Goal: Information Seeking & Learning: Compare options

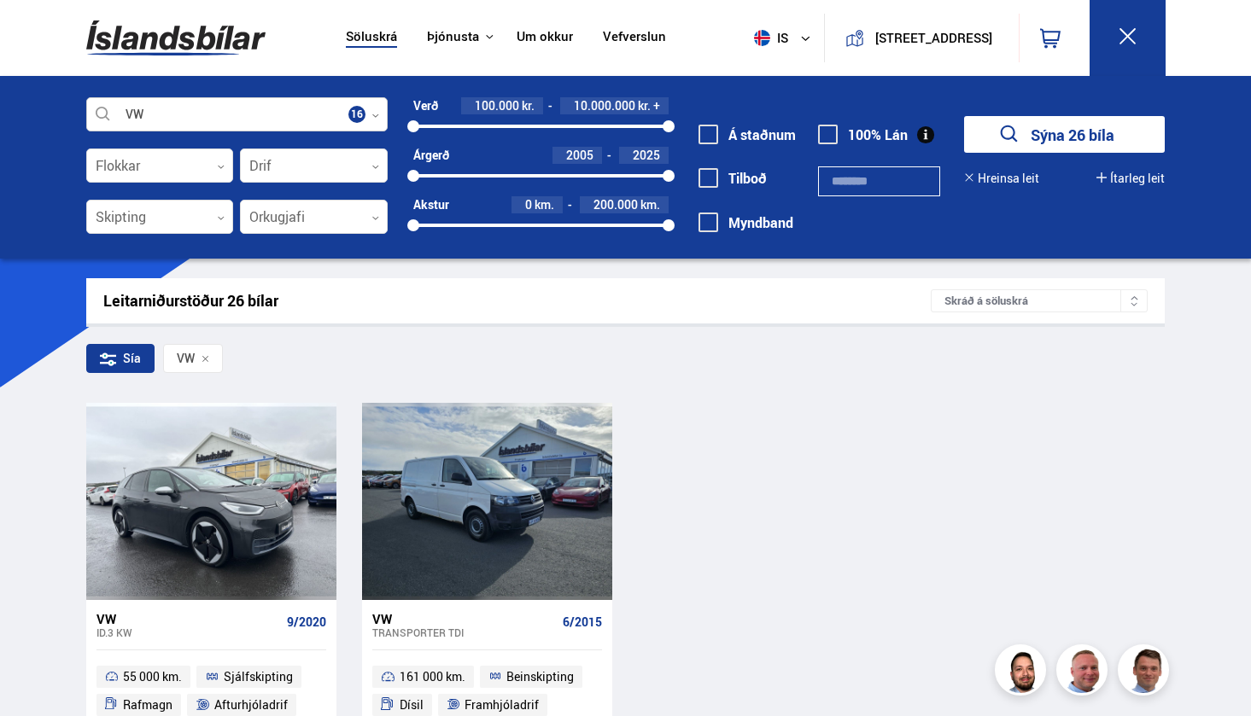
click at [249, 111] on div at bounding box center [237, 115] width 302 height 34
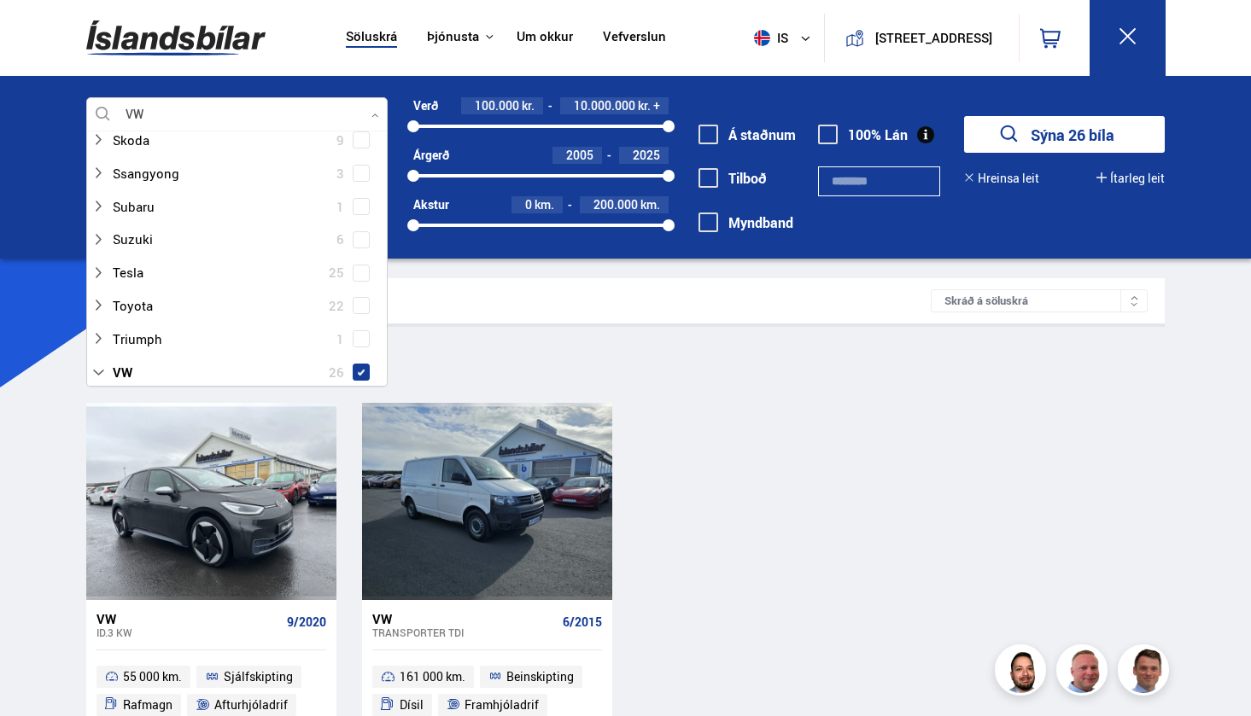
scroll to position [1199, 0]
click at [267, 258] on div at bounding box center [220, 270] width 258 height 25
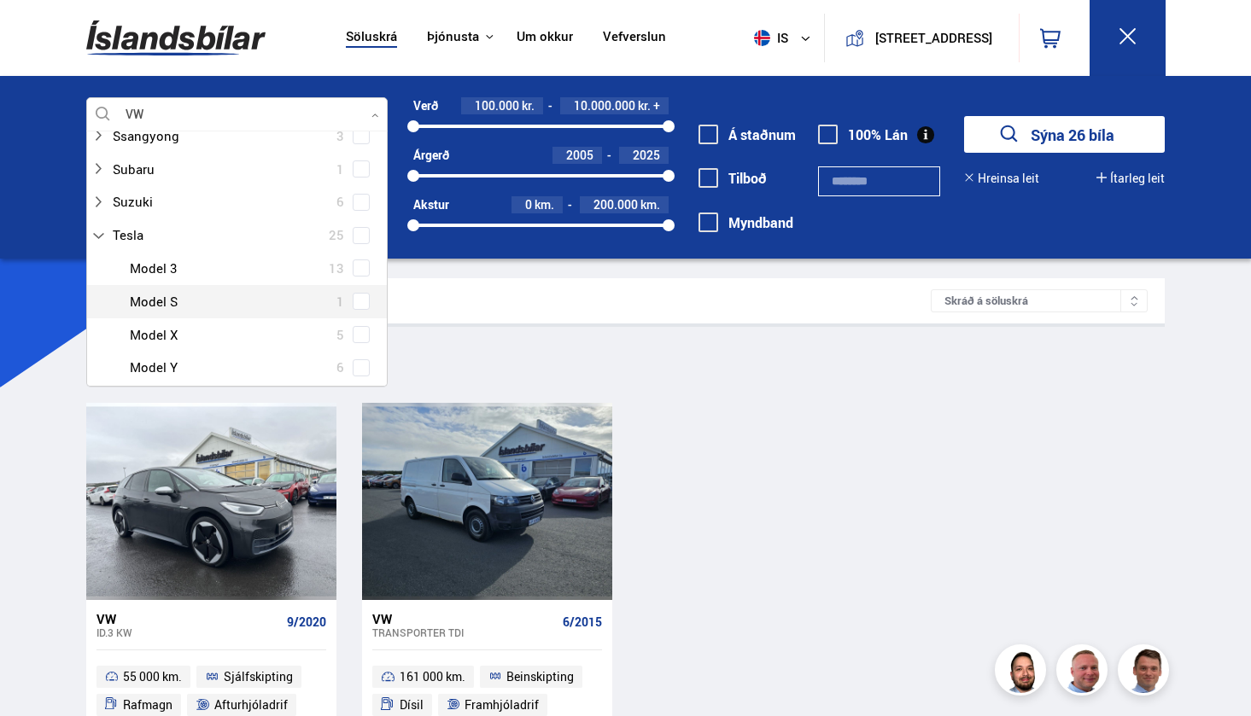
click at [354, 293] on span at bounding box center [361, 301] width 17 height 17
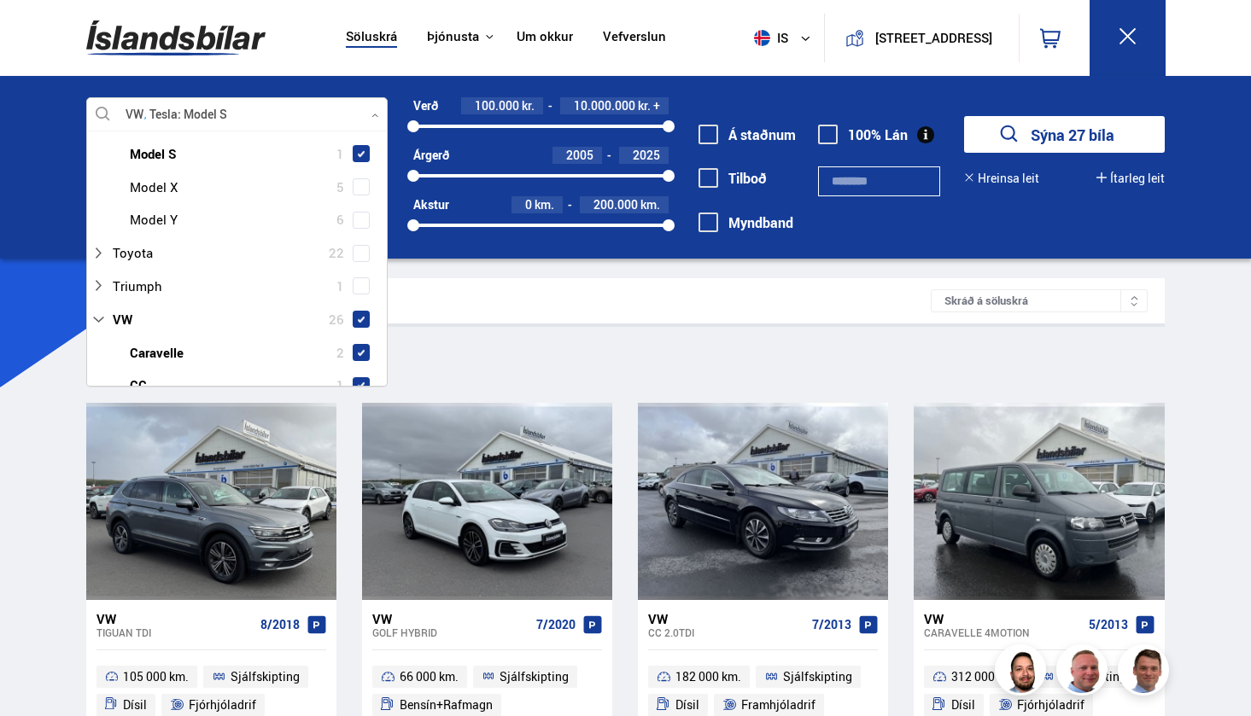
scroll to position [1384, 0]
click at [364, 308] on span at bounding box center [361, 316] width 17 height 17
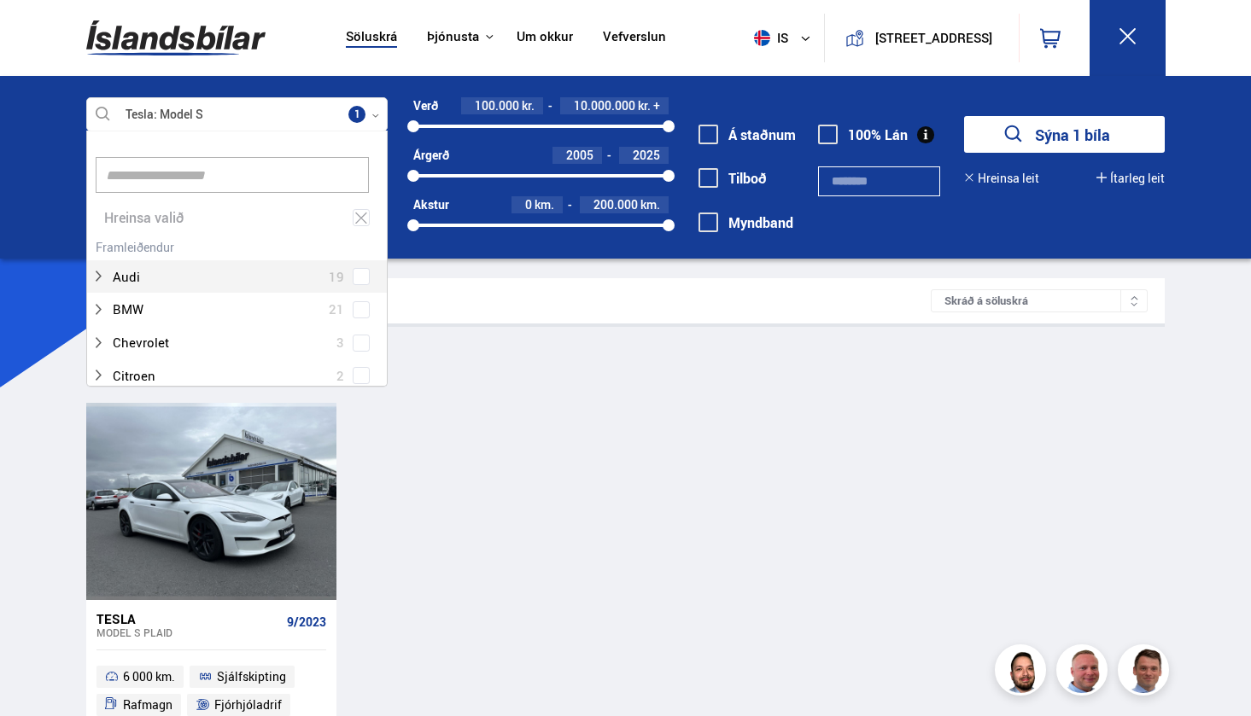
click at [485, 464] on div "Tesla Model S PLAID 9/2023 6 000 km. Sjálfskipting Rafmagn Fjórhjóladrif Verð: …" at bounding box center [625, 592] width 1078 height 379
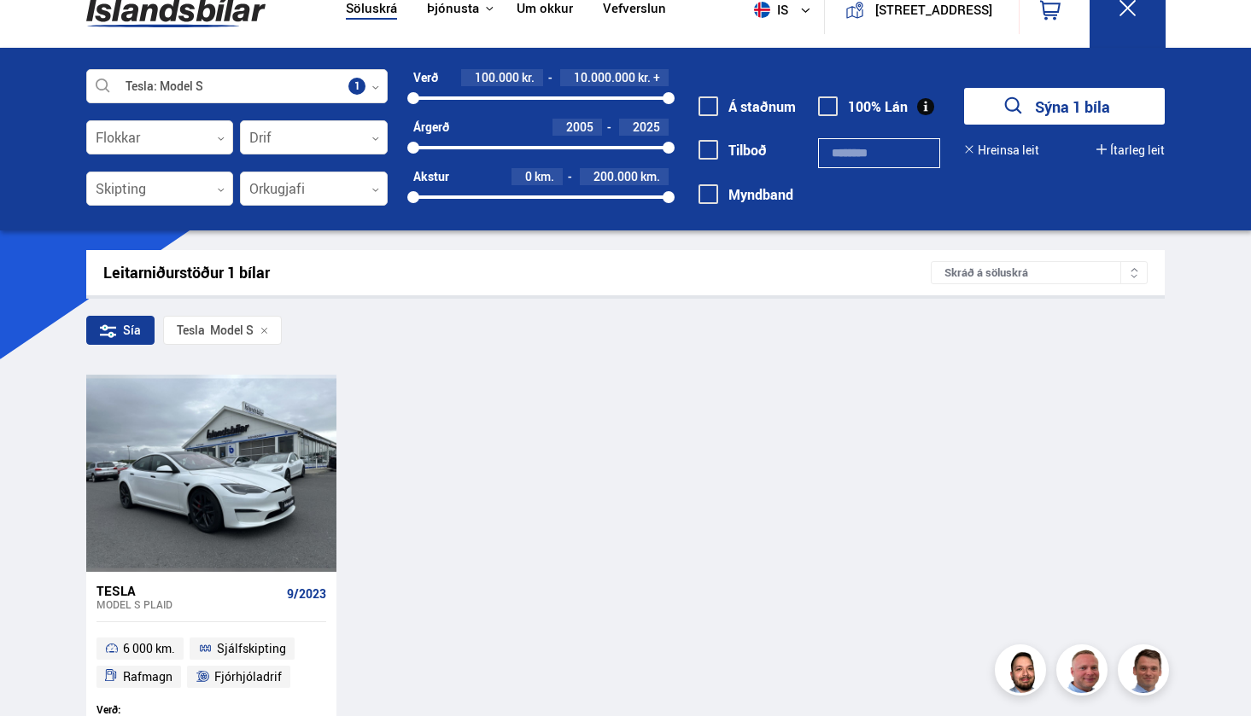
scroll to position [16, 0]
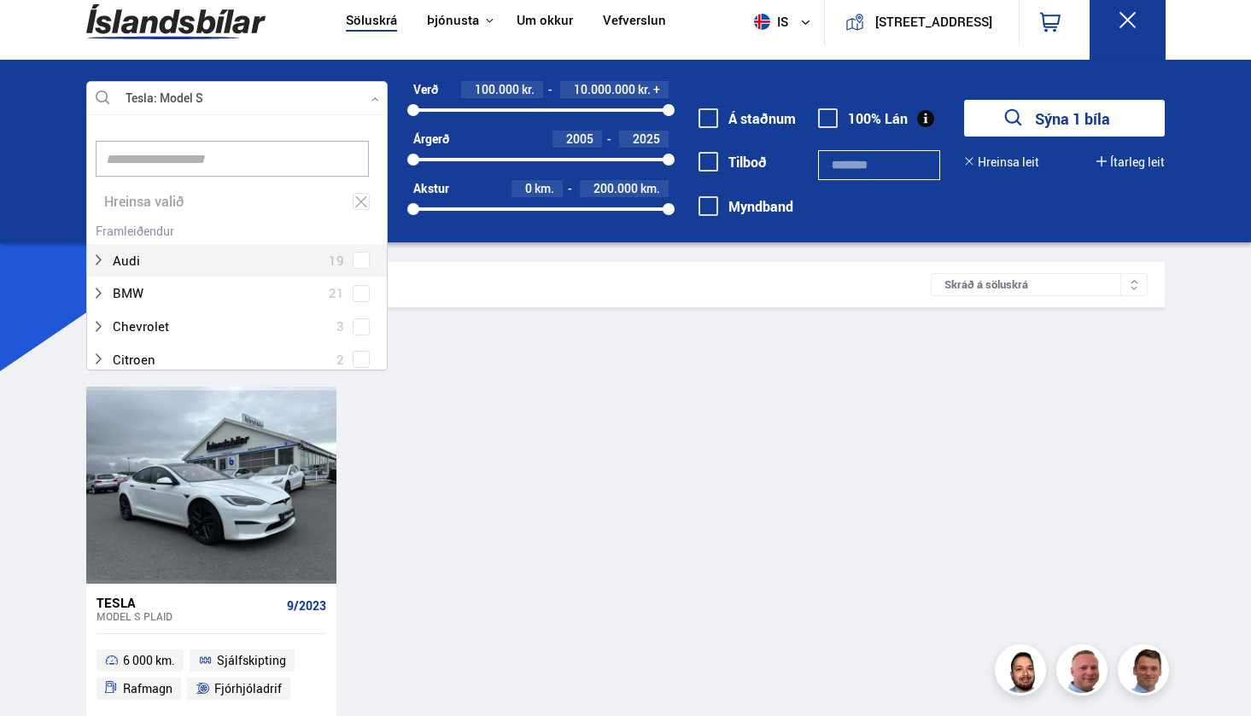
click at [267, 102] on div at bounding box center [237, 99] width 302 height 34
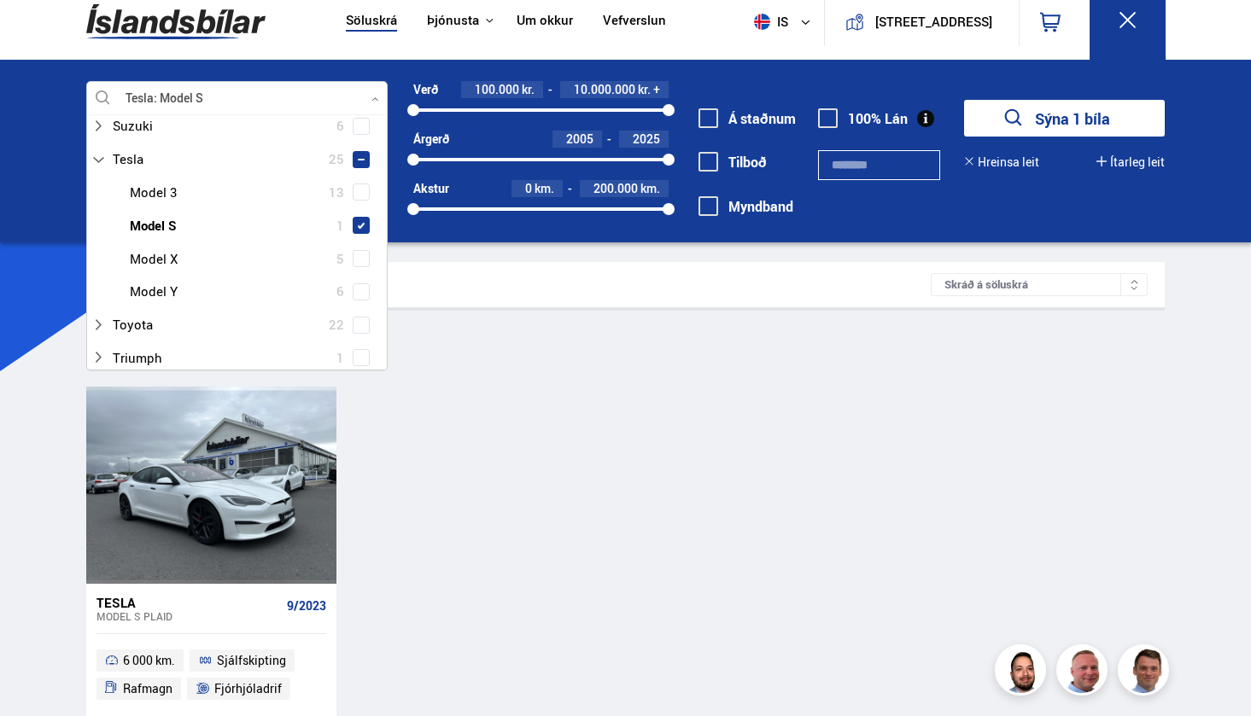
scroll to position [1295, 0]
click at [360, 187] on span at bounding box center [361, 190] width 7 height 7
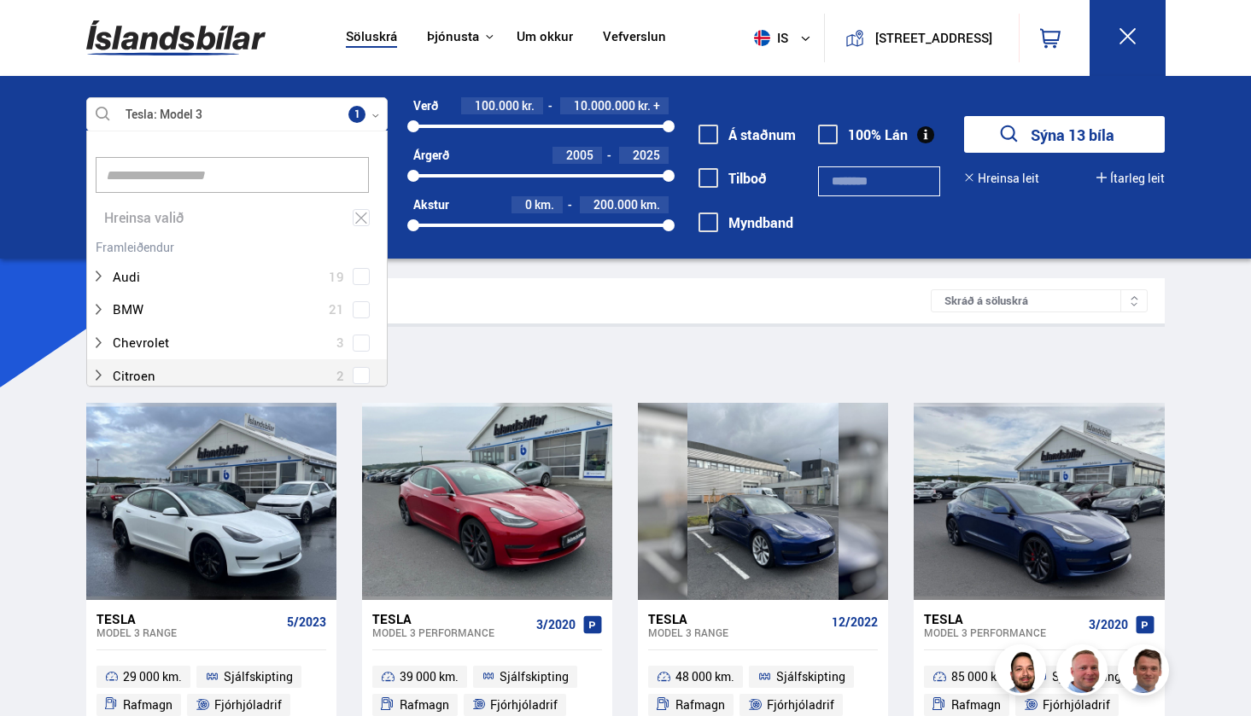
click at [484, 370] on div "Sía Tesla Model 3" at bounding box center [625, 362] width 1078 height 36
